Goal: Task Accomplishment & Management: Manage account settings

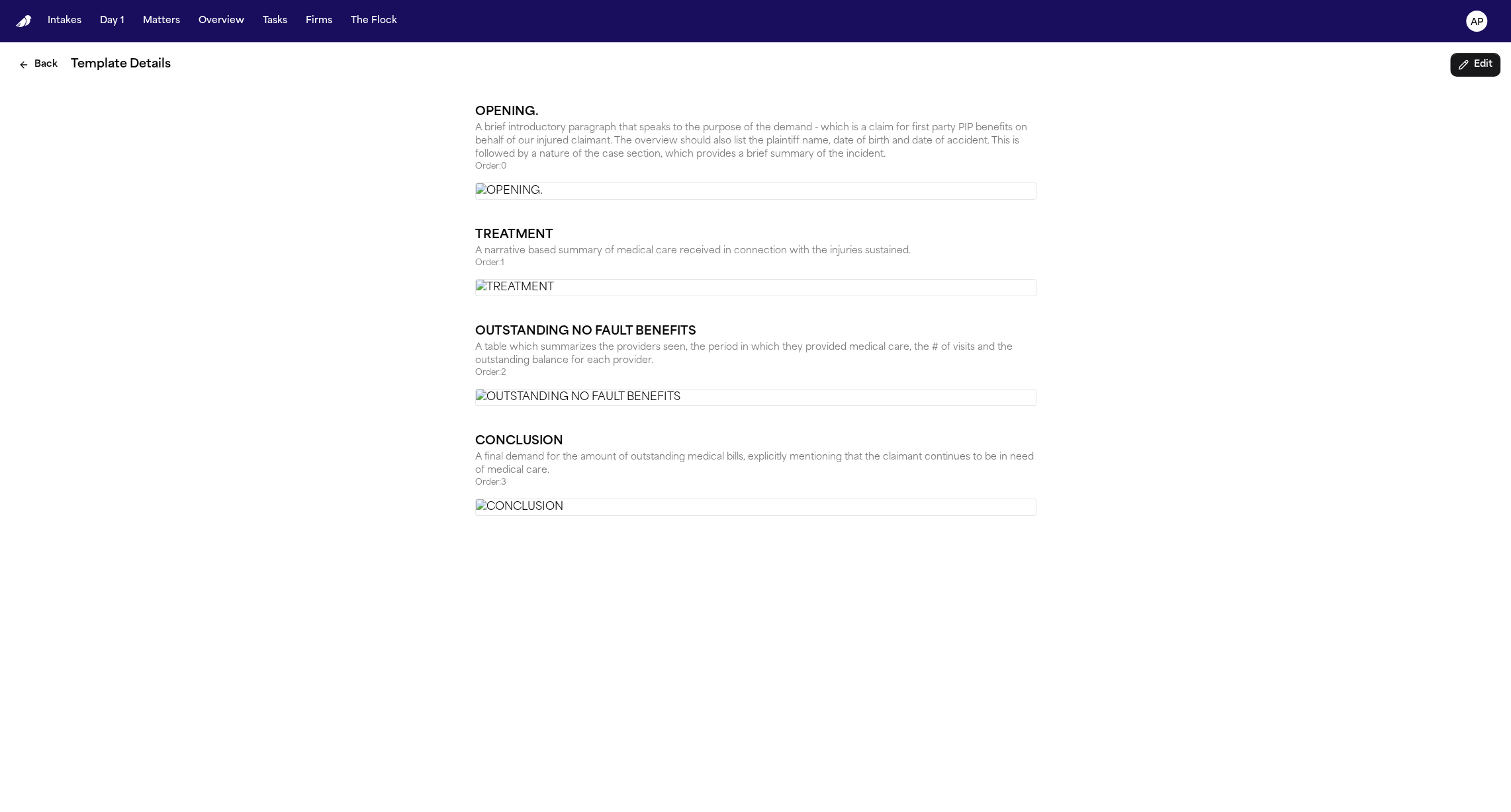
scroll to position [1398, 0]
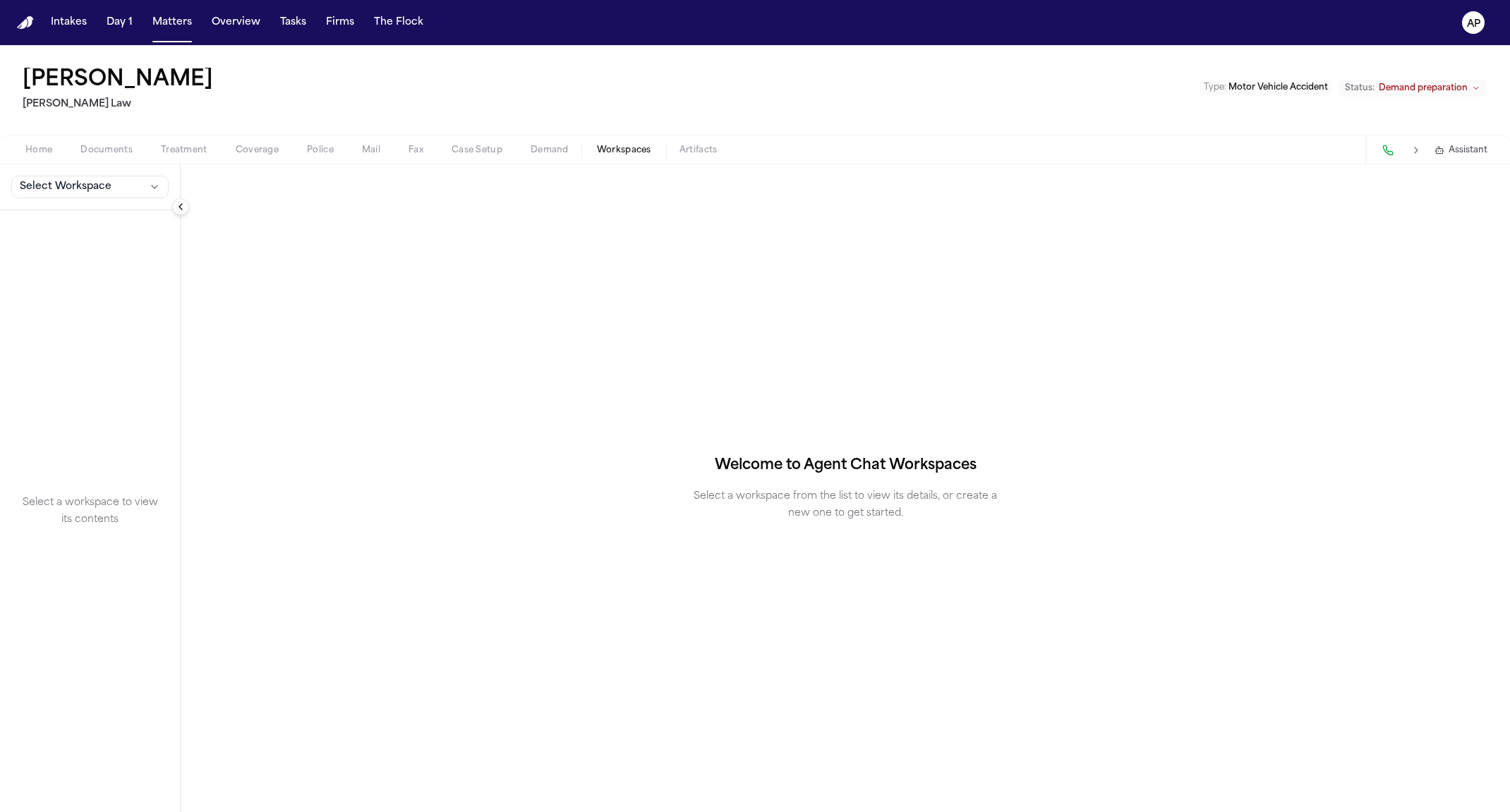
click at [113, 172] on div "Select Workspace" at bounding box center [90, 187] width 180 height 46
click at [113, 174] on div "Select Workspace" at bounding box center [90, 187] width 180 height 46
click at [112, 186] on button "Select Workspace" at bounding box center [90, 187] width 158 height 22
click at [106, 218] on span "[PERSON_NAME] Agent Demand" at bounding box center [99, 217] width 164 height 14
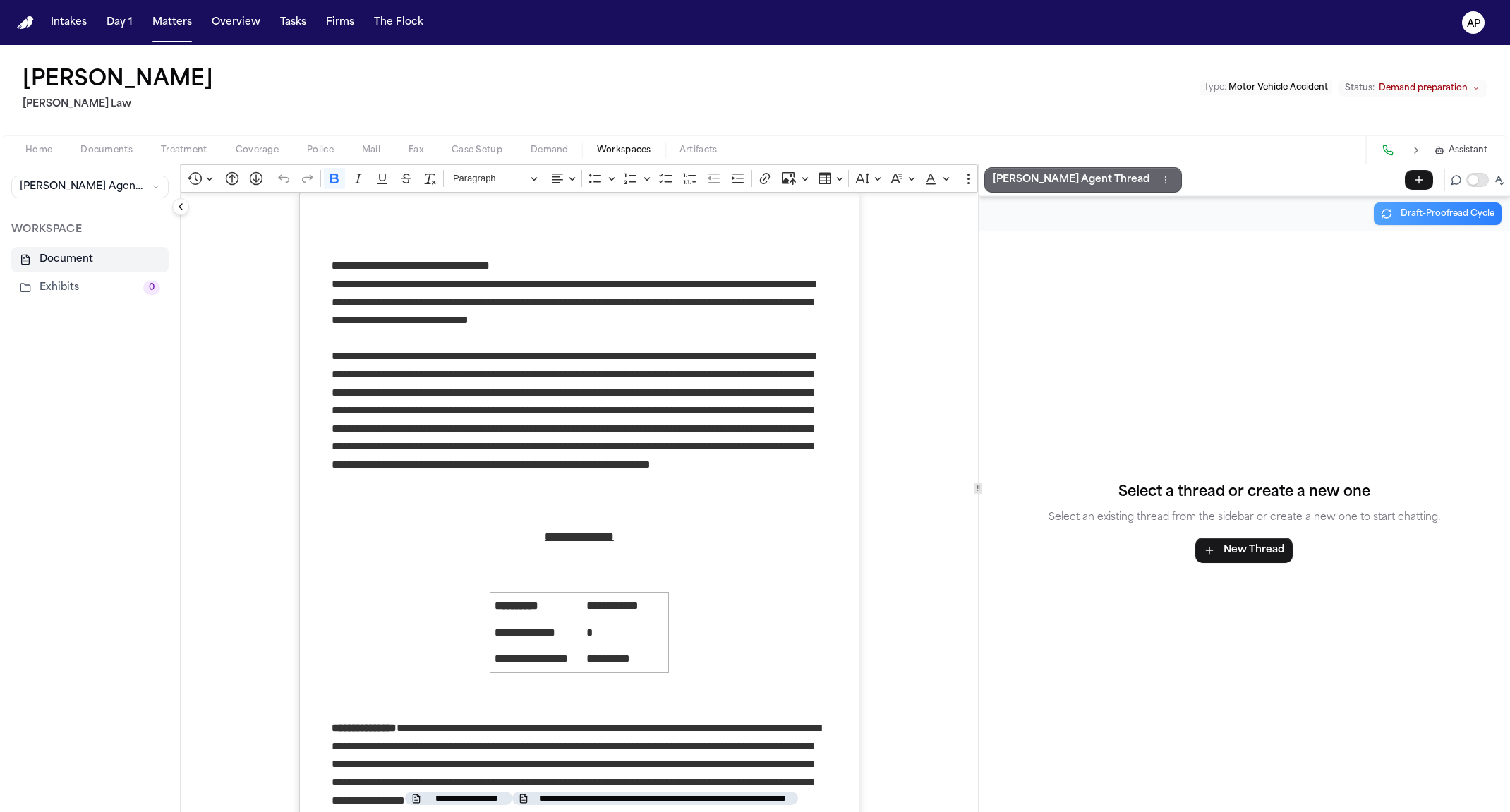
click at [1022, 173] on p "[PERSON_NAME] Agent Thread" at bounding box center [1071, 180] width 157 height 17
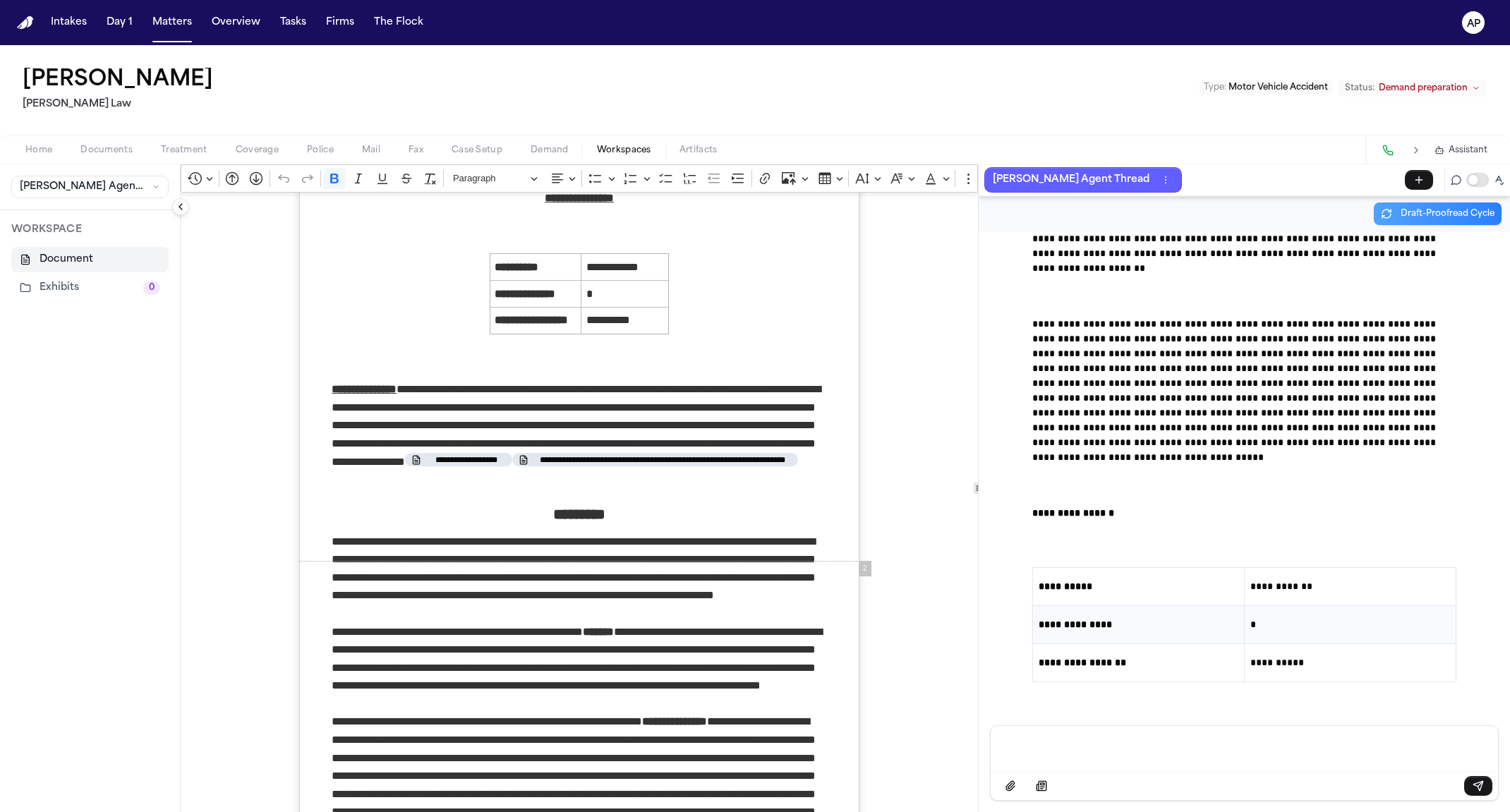
scroll to position [361, 0]
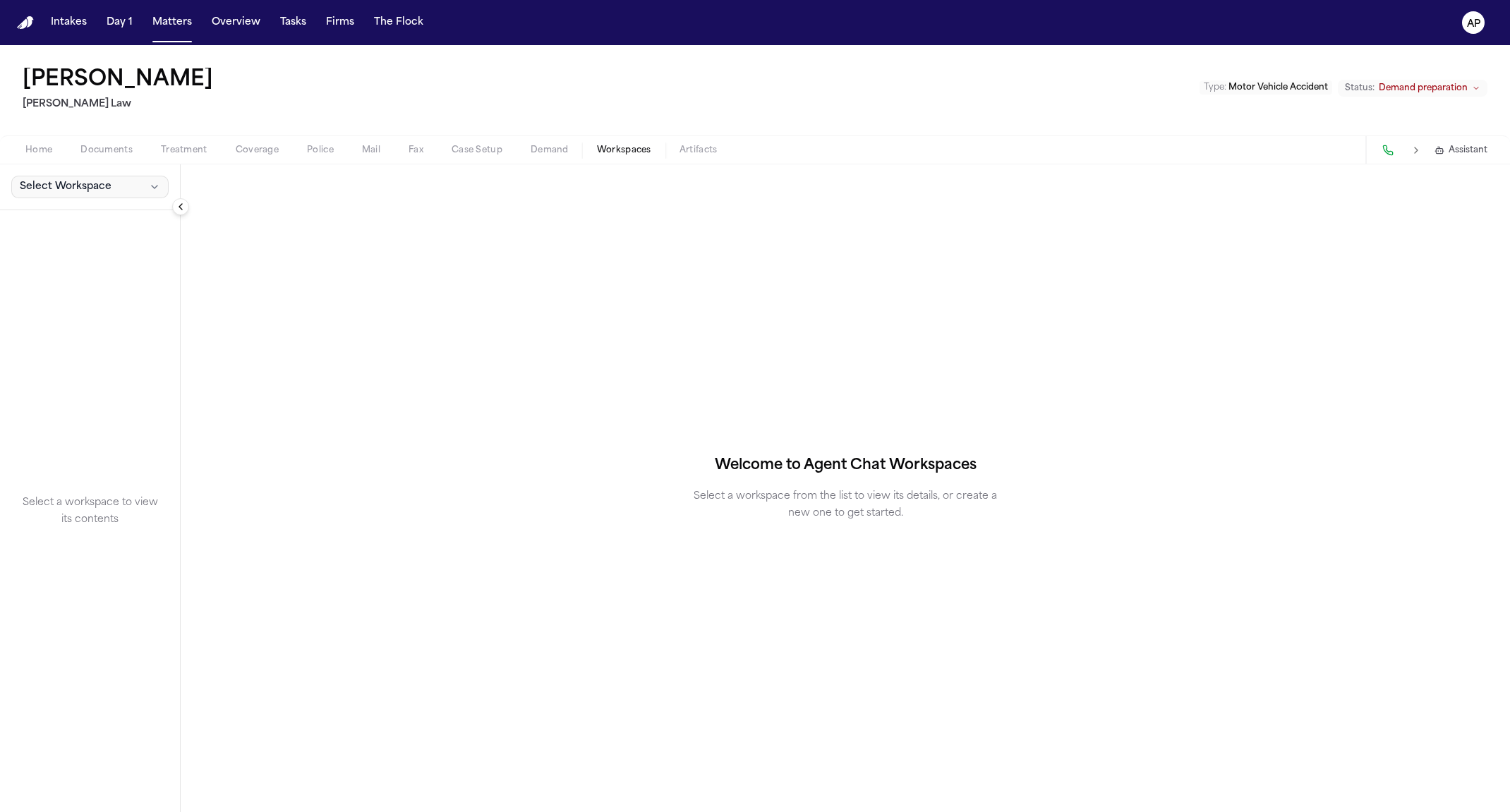
click at [137, 189] on button "Select Workspace" at bounding box center [90, 187] width 158 height 22
click at [119, 212] on span "[PERSON_NAME] Agent Demand" at bounding box center [99, 217] width 164 height 14
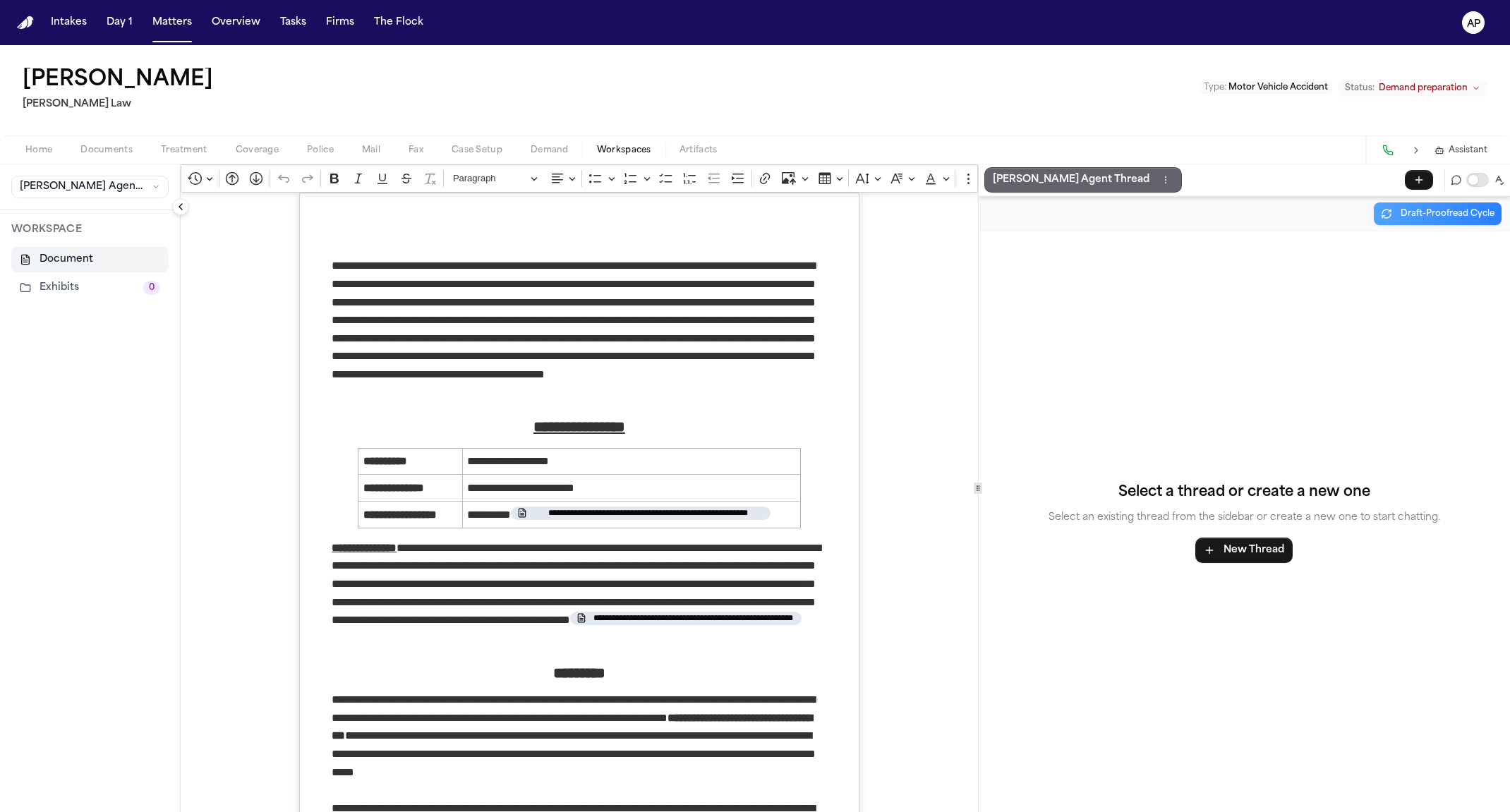
click at [1014, 187] on p "[PERSON_NAME] Agent Thread" at bounding box center [1071, 180] width 157 height 17
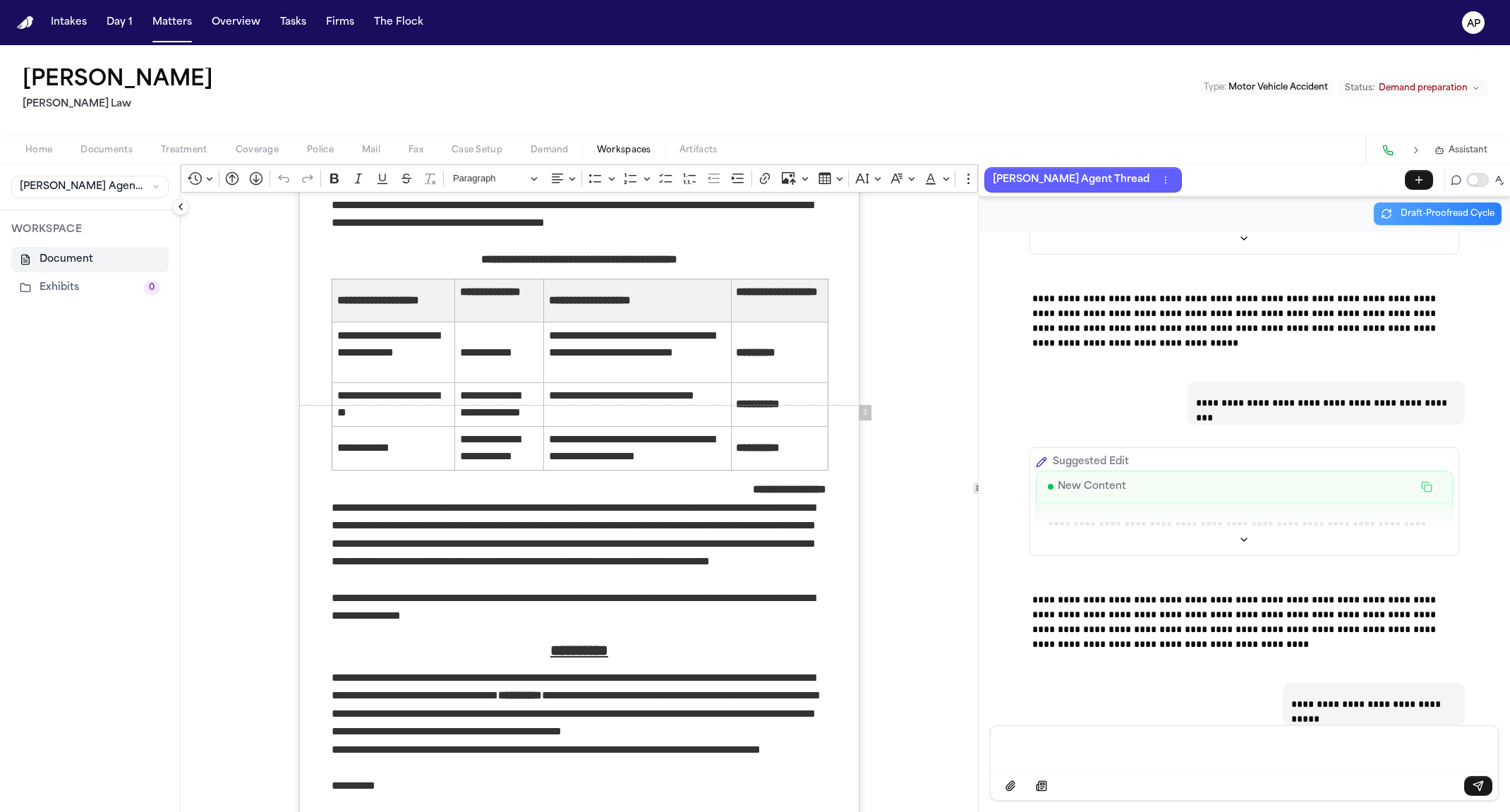
scroll to position [1279, 0]
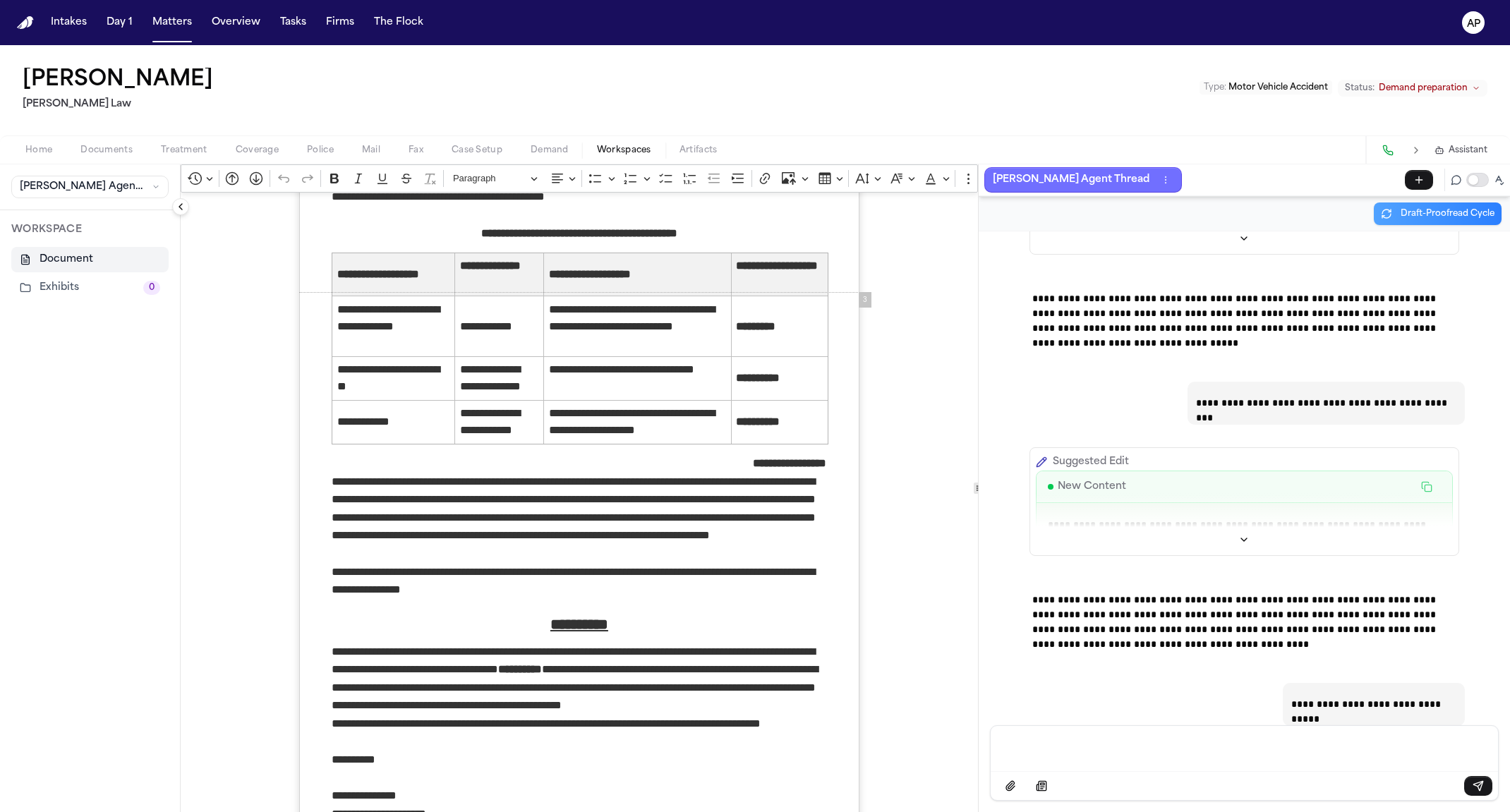
click at [1024, 170] on button "[PERSON_NAME] Agent Thread" at bounding box center [1083, 180] width 198 height 25
click at [578, 140] on div "Home Documents Treatment Coverage Police Mail Fax Case Setup Demand Workspaces …" at bounding box center [755, 150] width 1510 height 28
click at [562, 144] on span "Demand" at bounding box center [549, 150] width 38 height 11
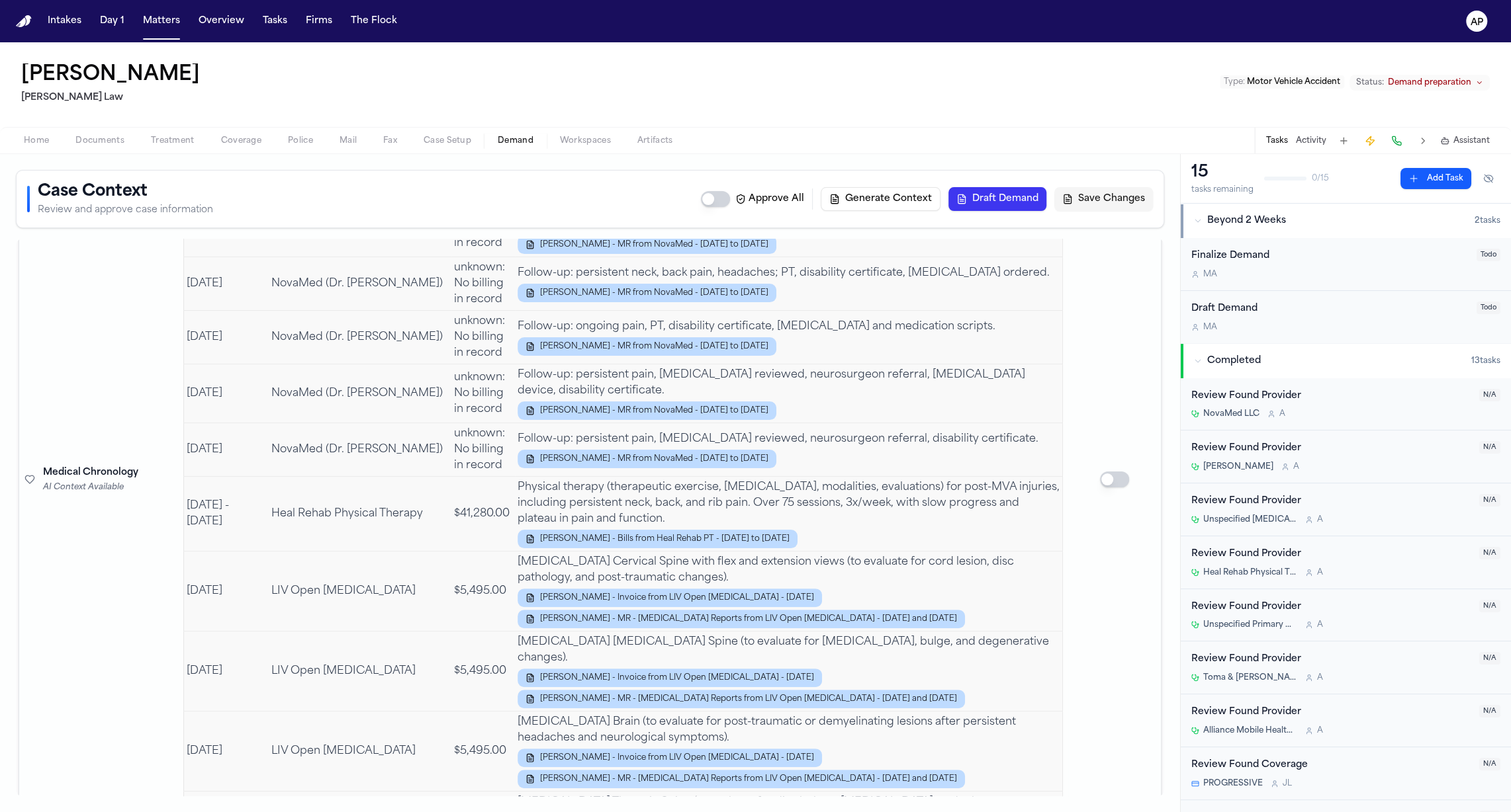
scroll to position [1997, 0]
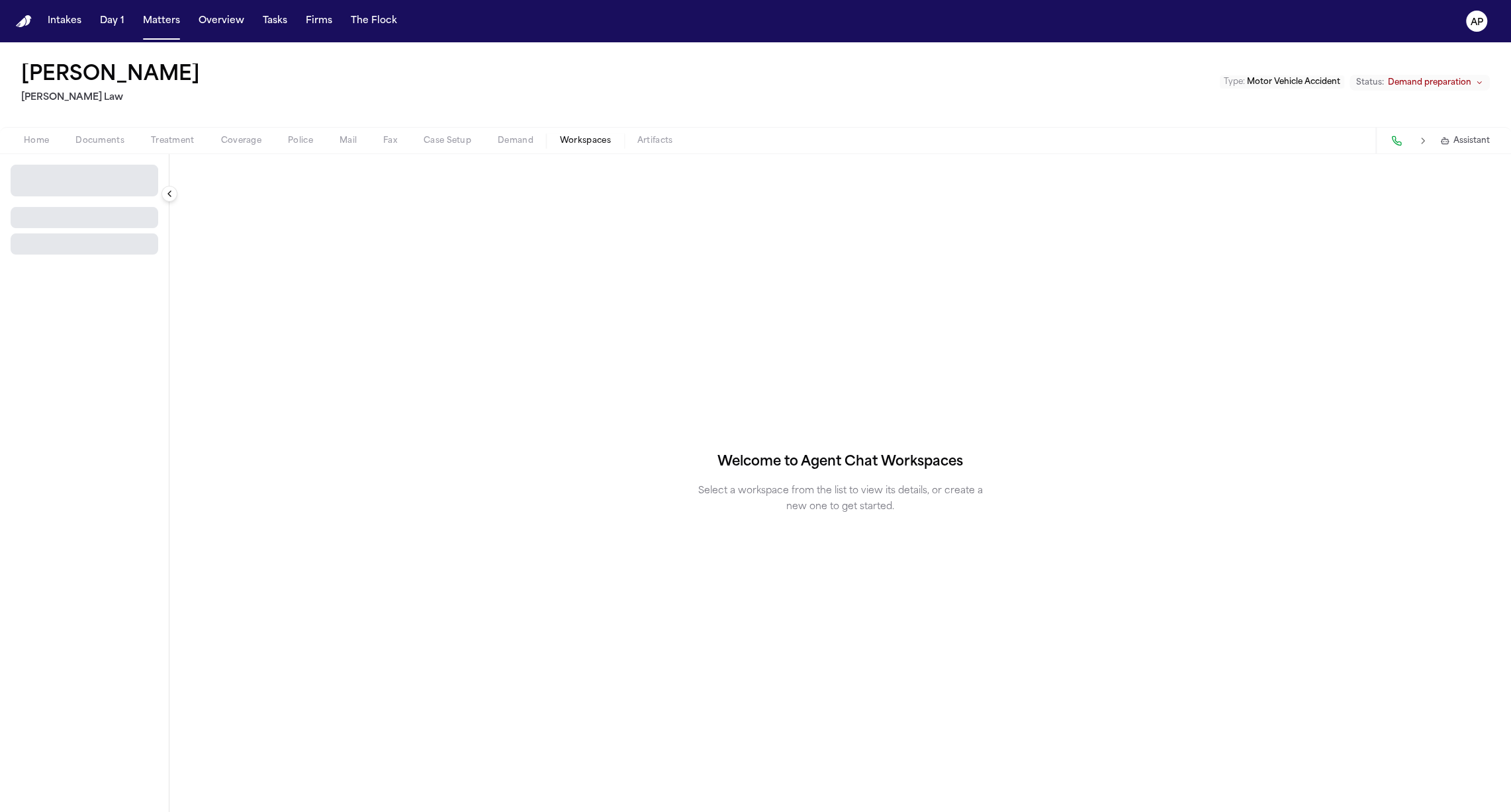
click at [569, 138] on span "Workspaces" at bounding box center [585, 140] width 51 height 10
click at [130, 166] on button "Select Workspace" at bounding box center [84, 175] width 148 height 21
click at [101, 204] on span "[PERSON_NAME] Agent Demand" at bounding box center [92, 203] width 154 height 13
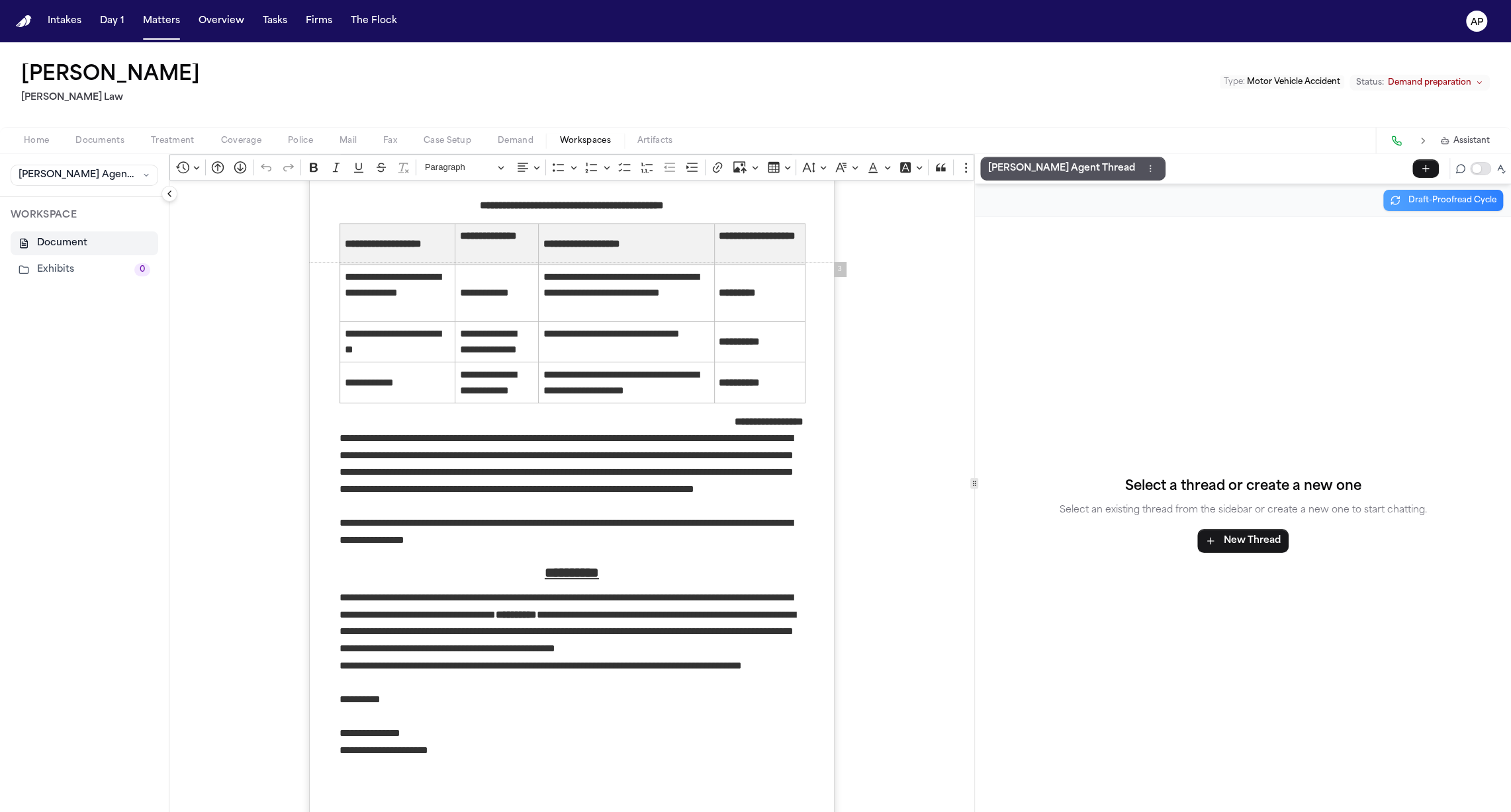
scroll to position [1215, 0]
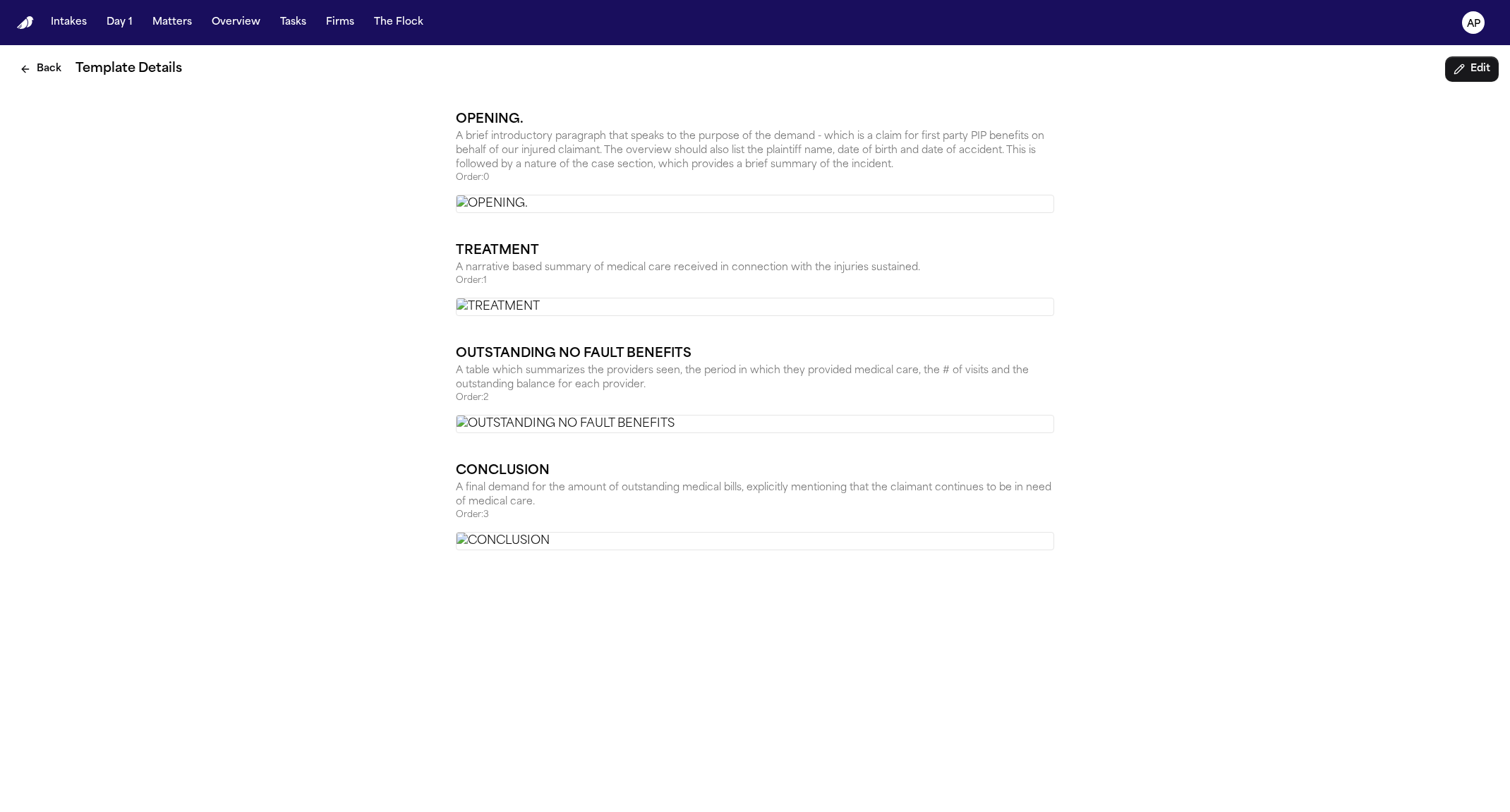
click at [1168, 497] on div "Back Template Details Edit OPENING. A brief introductory paragraph that speaks …" at bounding box center [755, 429] width 1510 height 767
click at [171, 563] on div "Back Template Details Edit OPENING. A brief introductory paragraph that speaks …" at bounding box center [755, 429] width 1510 height 767
click at [122, 76] on h2 "Template Details" at bounding box center [757, 69] width 1363 height 20
click at [776, 316] on img at bounding box center [755, 306] width 598 height 19
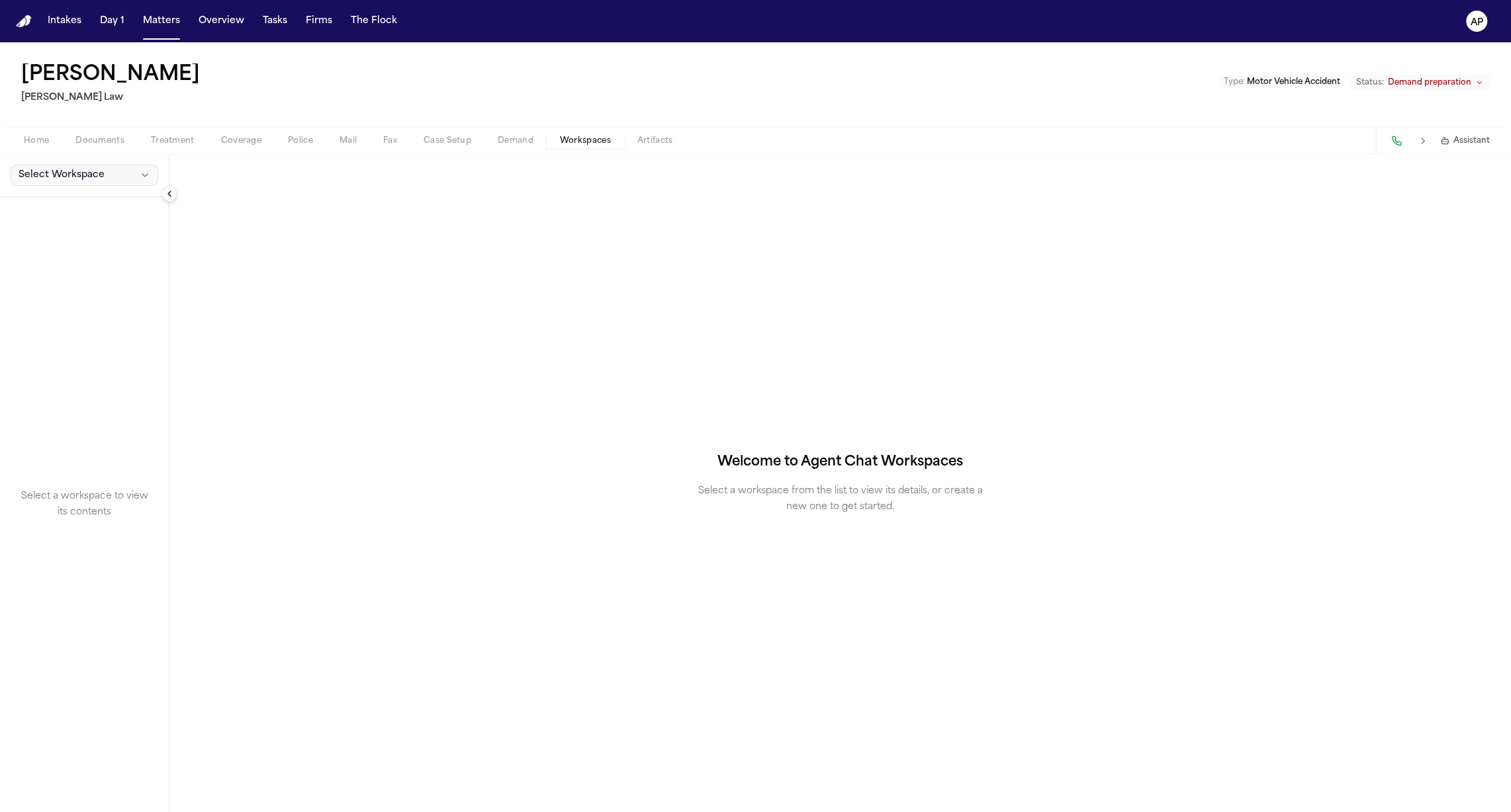
click at [105, 176] on button "Select Workspace" at bounding box center [84, 175] width 148 height 21
click at [102, 205] on span "[PERSON_NAME] Agent Demand" at bounding box center [92, 203] width 154 height 13
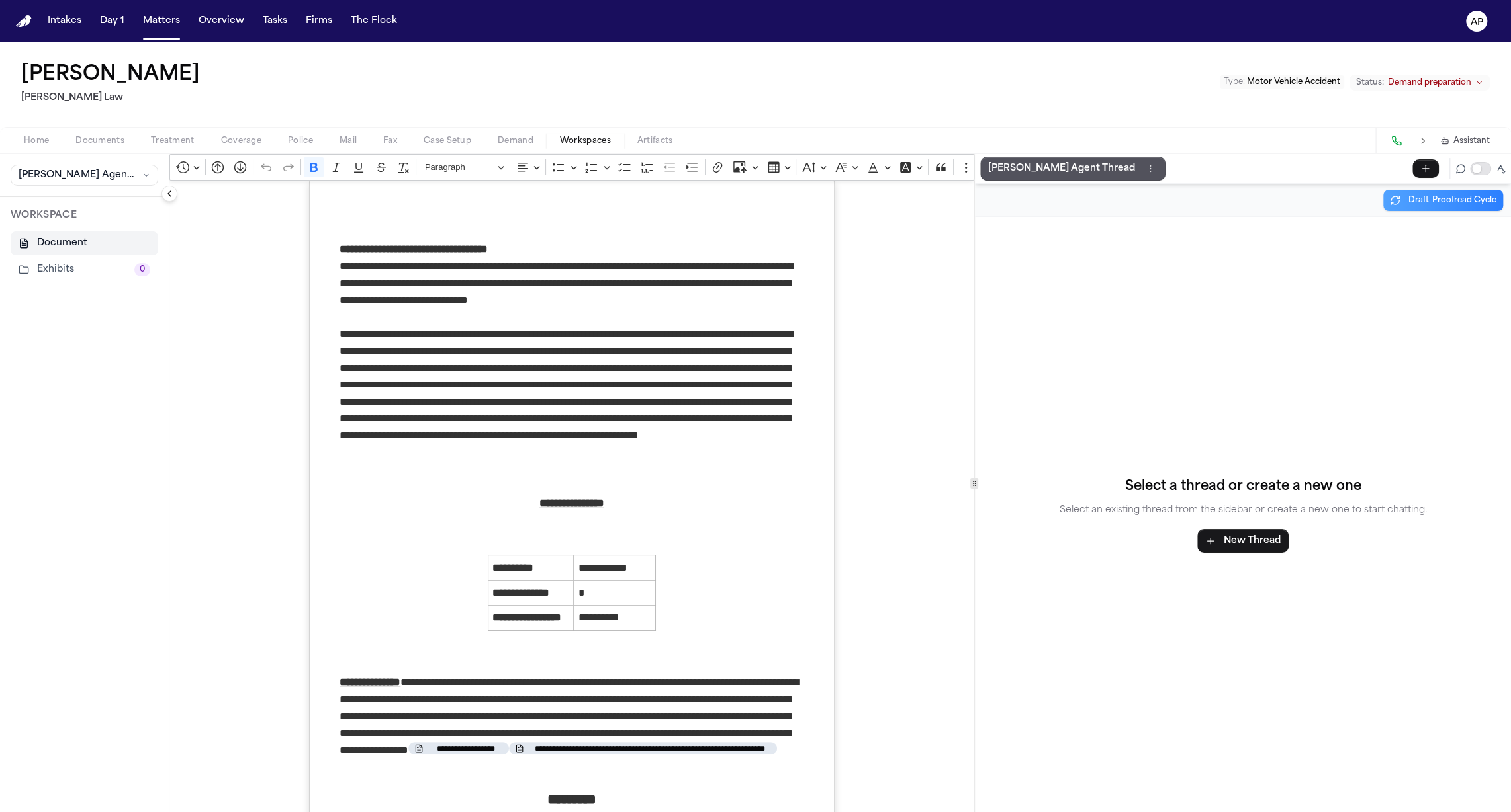
click at [1030, 162] on p "[PERSON_NAME] Agent Thread" at bounding box center [1062, 169] width 147 height 16
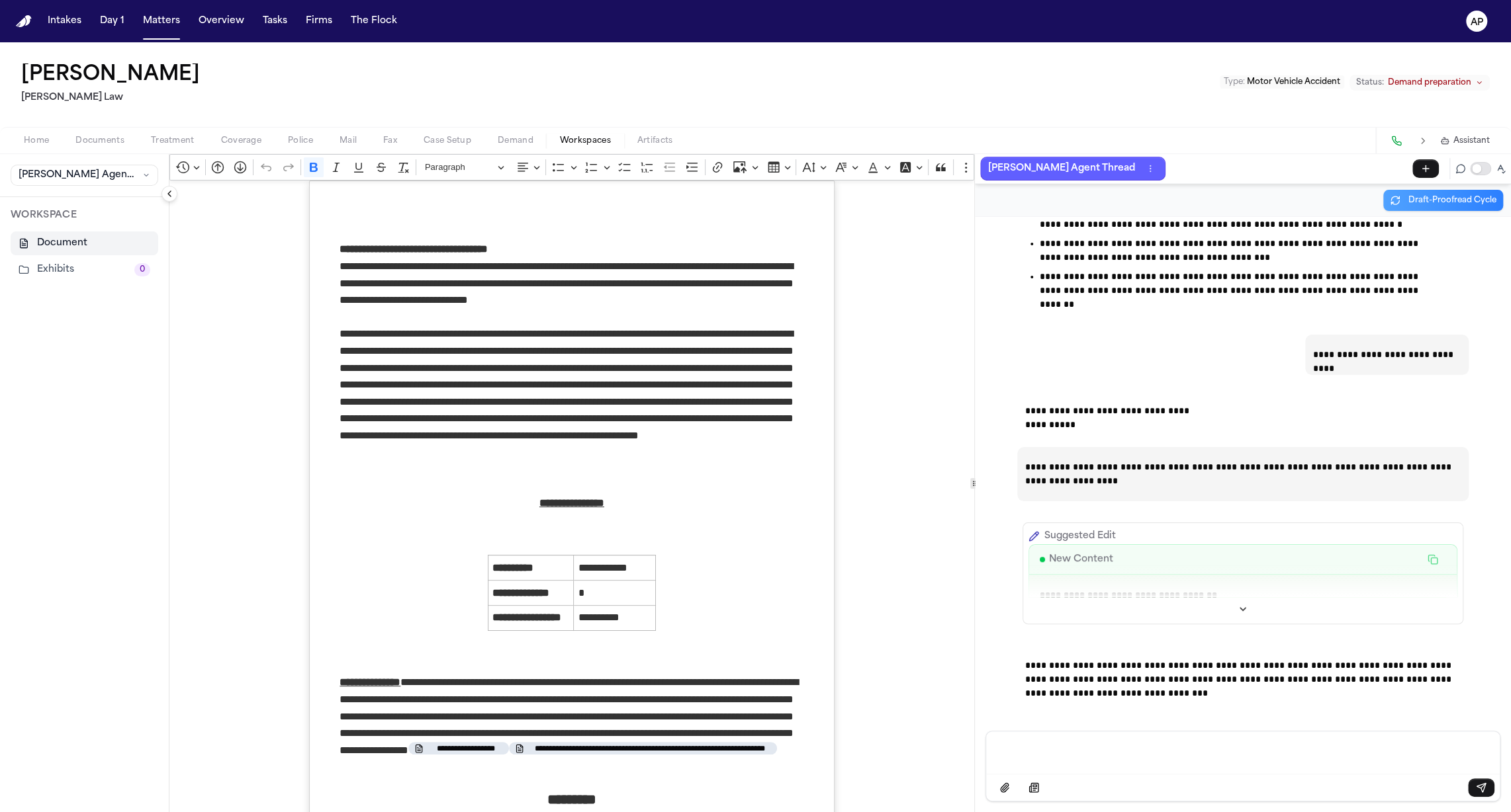
scroll to position [5320, 0]
